Goal: Use online tool/utility: Use online tool/utility

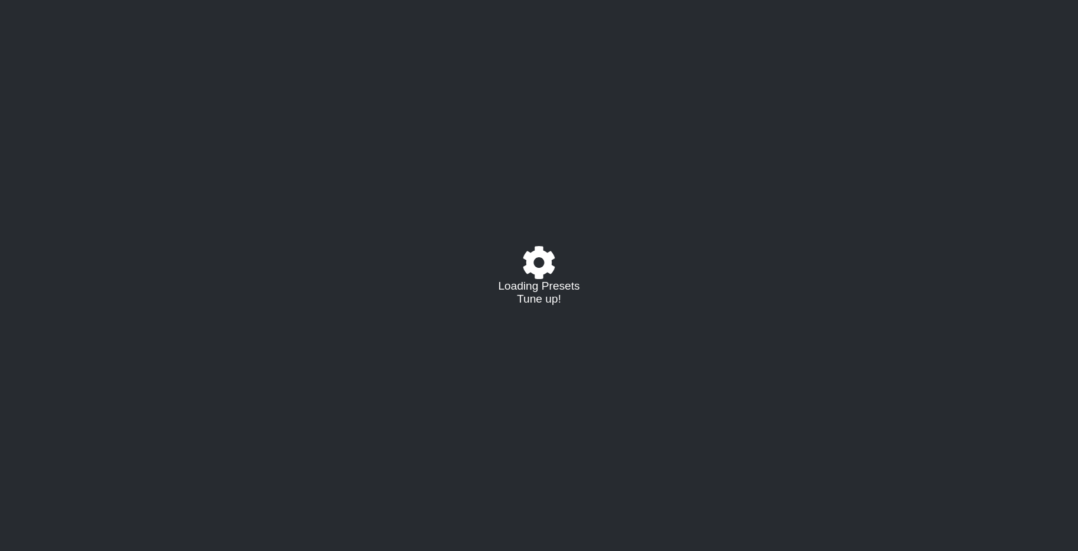
select select "/02995785082"
select select "C"
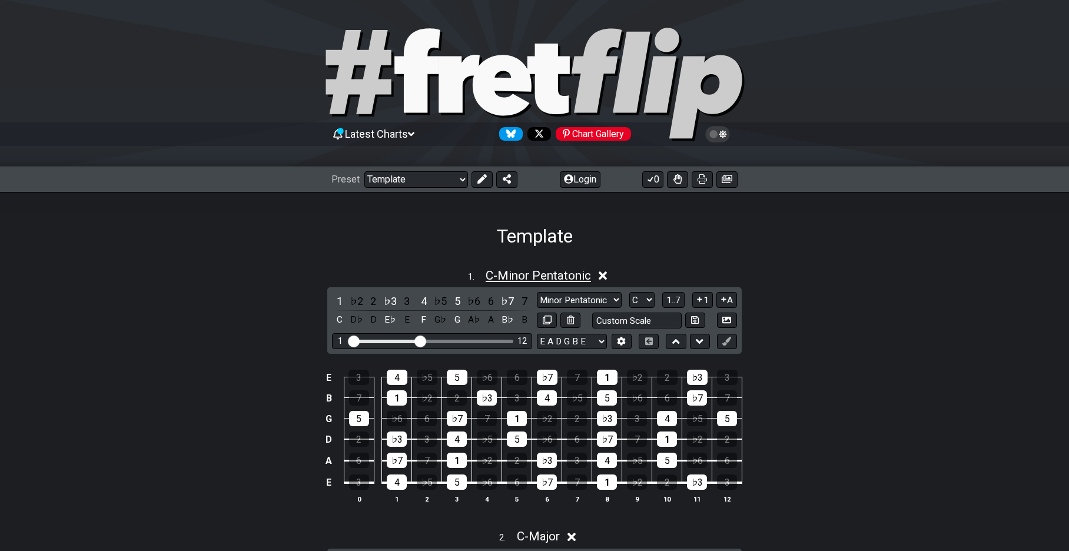
click at [566, 276] on span "C - Minor Pentatonic" at bounding box center [538, 276] width 105 height 14
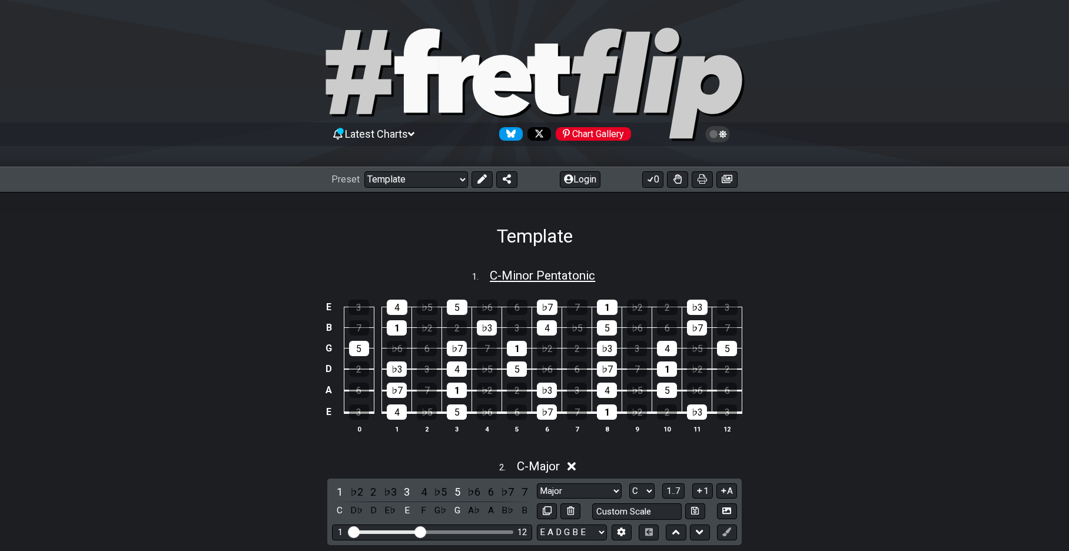
click at [566, 276] on span "C - Minor Pentatonic" at bounding box center [542, 276] width 105 height 14
select select "C"
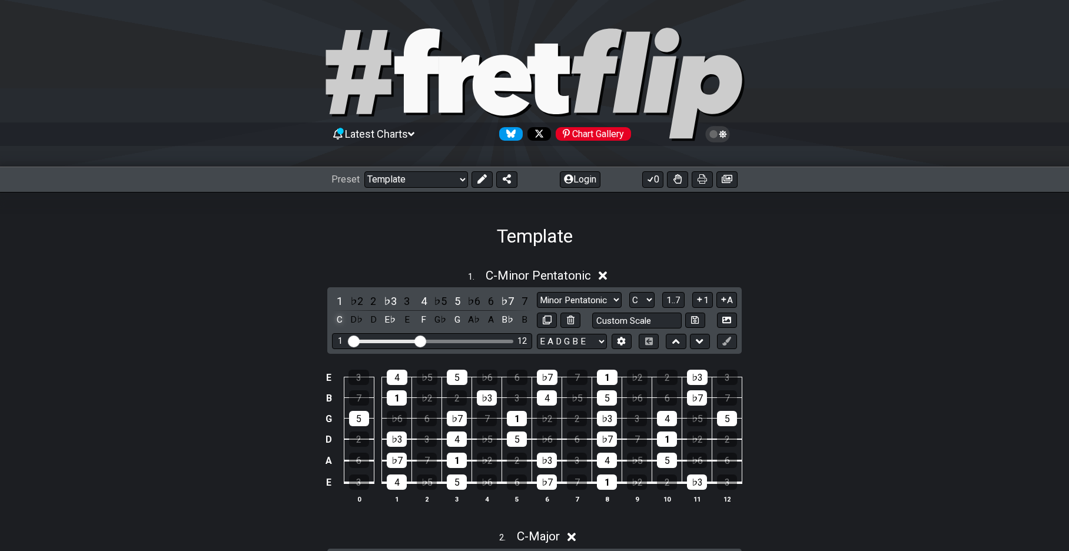
click at [339, 316] on div "C" at bounding box center [339, 320] width 15 height 16
click at [357, 319] on div "D♭" at bounding box center [356, 320] width 15 height 16
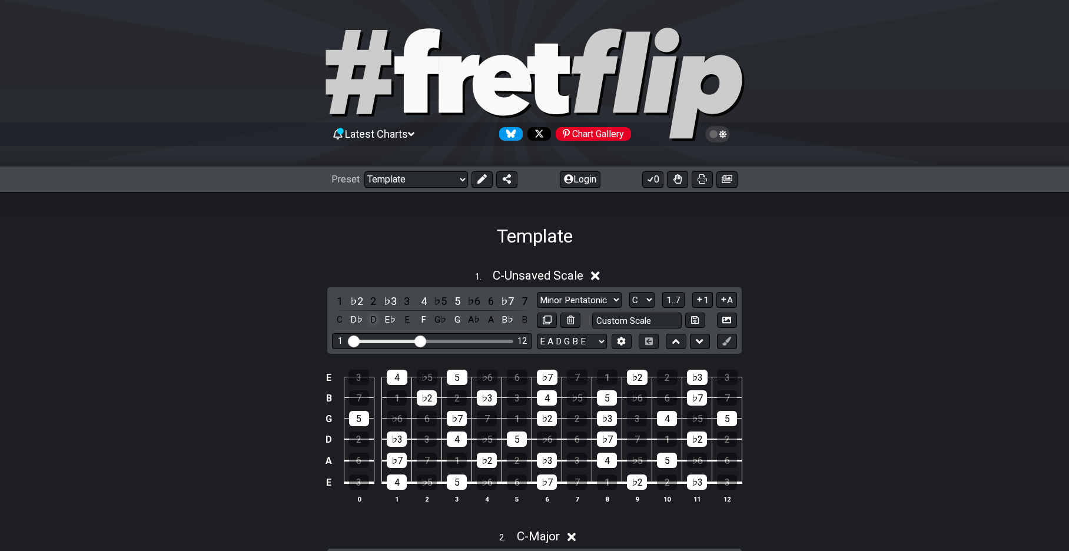
click at [372, 318] on div "D" at bounding box center [373, 320] width 15 height 16
click at [354, 317] on div "D♭" at bounding box center [356, 320] width 15 height 16
click at [387, 301] on div "♭3" at bounding box center [390, 301] width 15 height 16
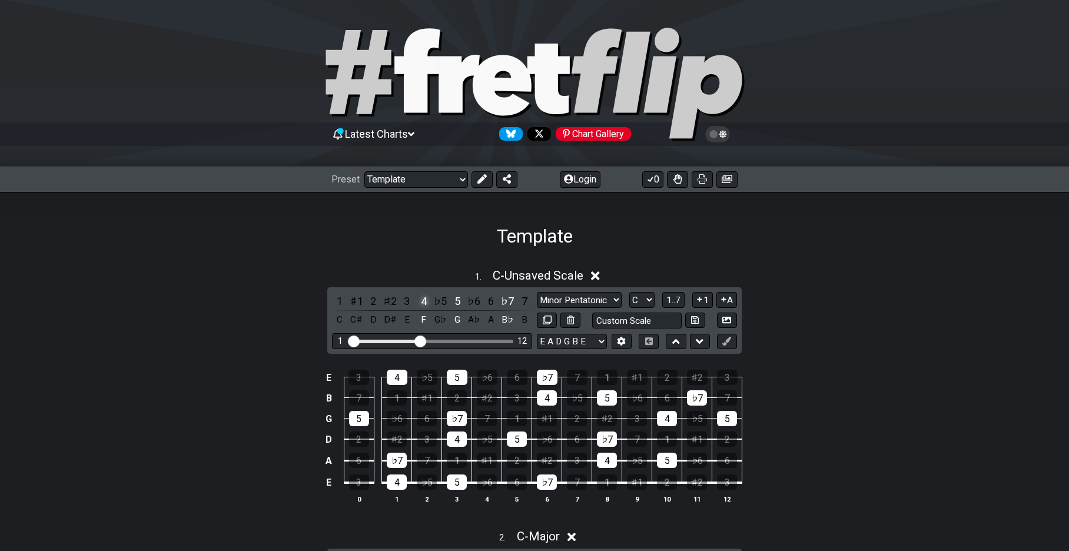
click at [426, 300] on div "4" at bounding box center [423, 301] width 15 height 16
click at [459, 299] on div "5" at bounding box center [457, 301] width 15 height 16
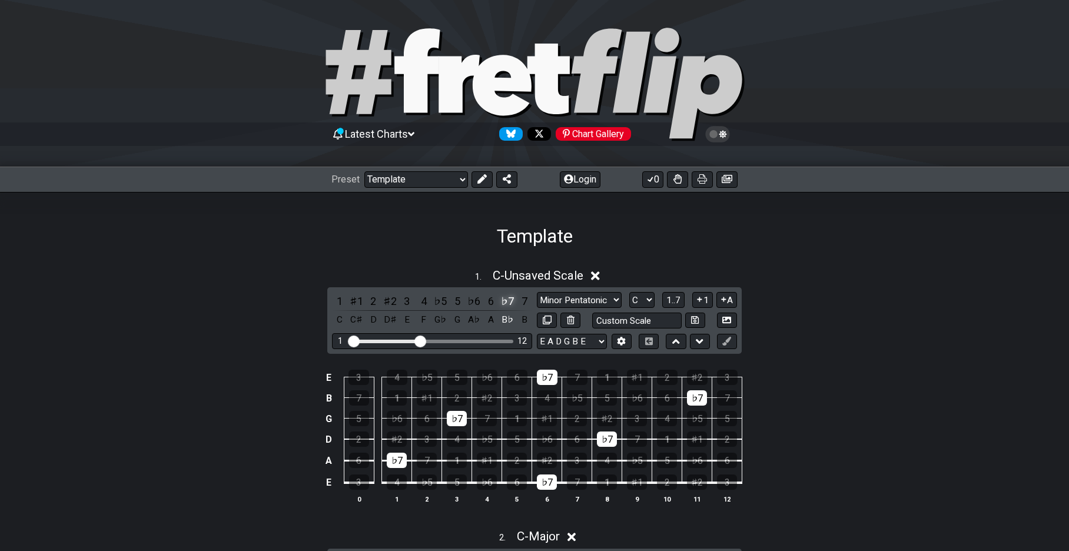
click at [508, 298] on div "♭7" at bounding box center [507, 301] width 15 height 16
click at [339, 317] on div "C" at bounding box center [339, 320] width 15 height 16
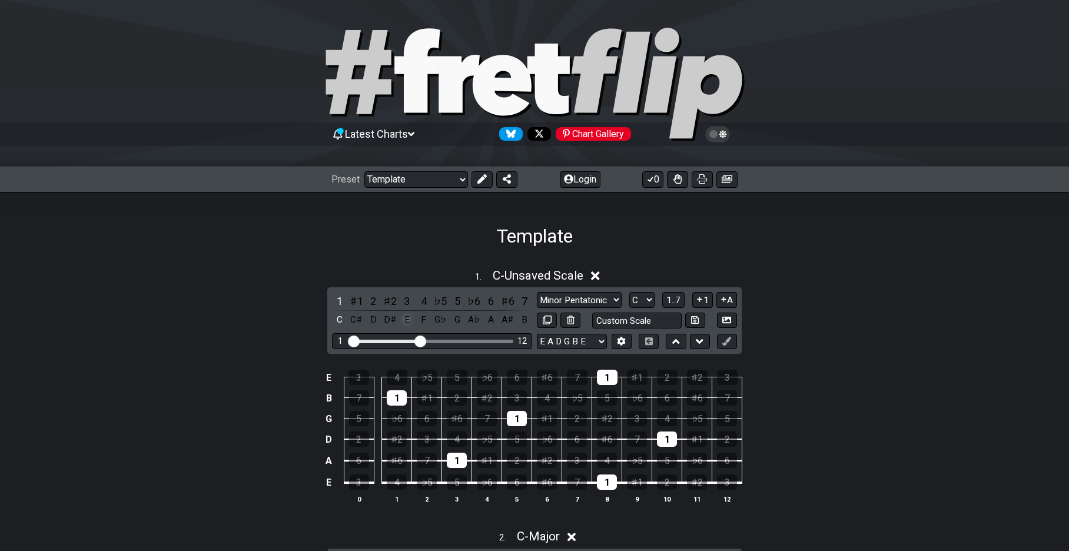
click at [410, 317] on div "E" at bounding box center [406, 320] width 15 height 16
click at [459, 317] on div "G" at bounding box center [457, 320] width 15 height 16
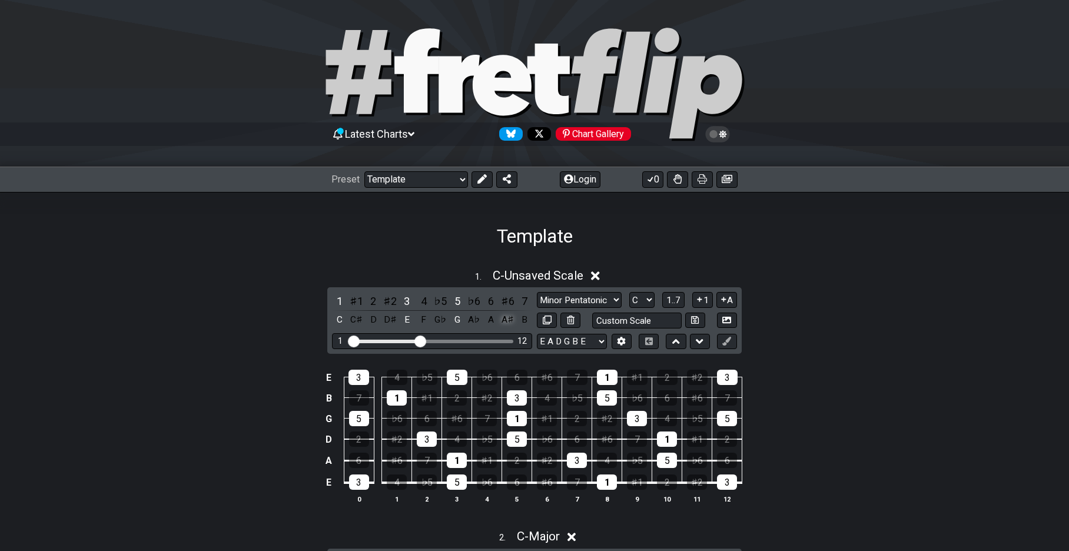
click at [511, 320] on div "A♯" at bounding box center [507, 320] width 15 height 16
click at [362, 238] on div "Template" at bounding box center [534, 219] width 1069 height 55
